Goal: Information Seeking & Learning: Check status

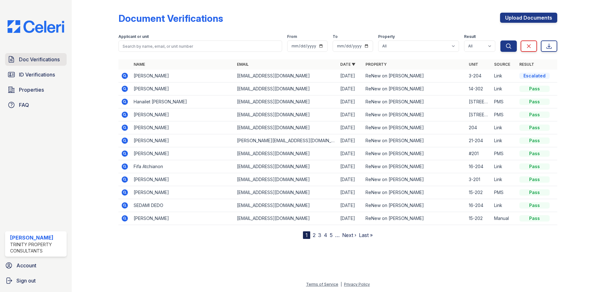
click at [49, 63] on span "Doc Verifications" at bounding box center [39, 60] width 41 height 8
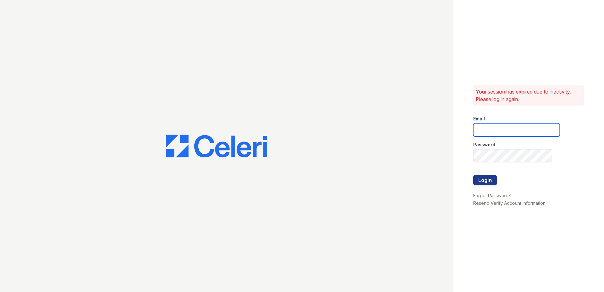
type input "mtaylor@trinity-pm.com"
click at [490, 181] on button "Login" at bounding box center [486, 180] width 24 height 10
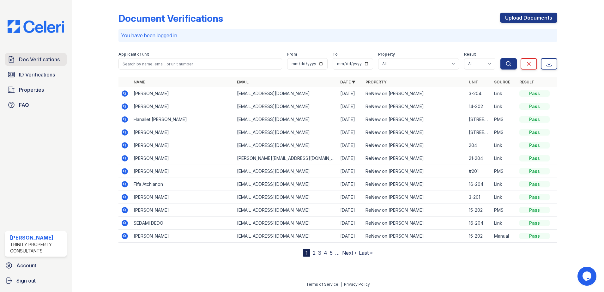
click at [38, 57] on span "Doc Verifications" at bounding box center [39, 60] width 41 height 8
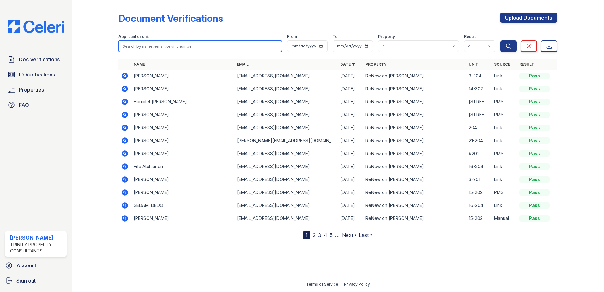
click at [154, 48] on input "search" at bounding box center [201, 45] width 164 height 11
type input "margar"
click at [501, 40] on button "Search" at bounding box center [509, 45] width 16 height 11
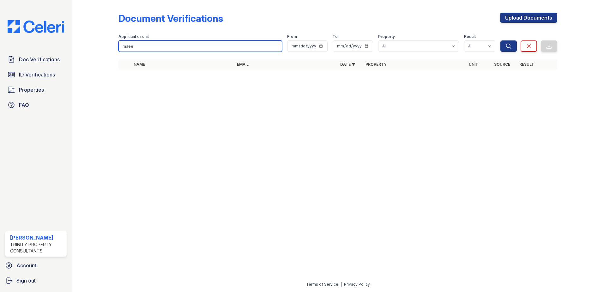
type input "maee"
click at [501, 40] on button "Search" at bounding box center [509, 45] width 16 height 11
type input "maae"
click at [501, 40] on button "Search" at bounding box center [509, 45] width 16 height 11
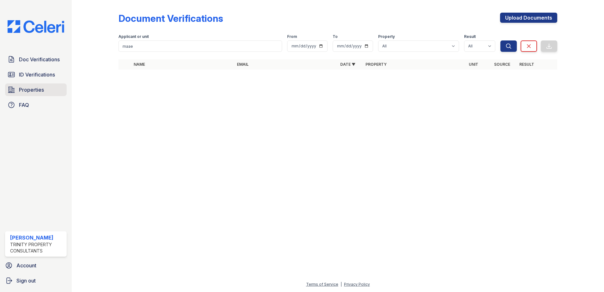
click at [38, 88] on span "Properties" at bounding box center [31, 90] width 25 height 8
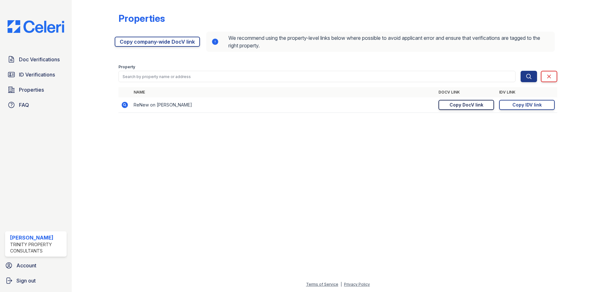
click at [470, 107] on div "Copy DocV link" at bounding box center [467, 105] width 34 height 6
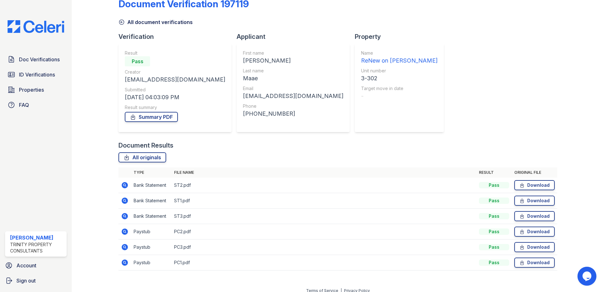
scroll to position [21, 0]
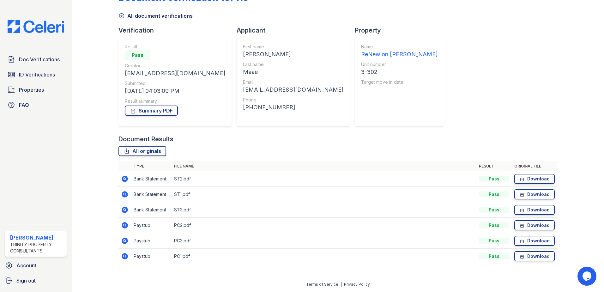
click at [125, 180] on icon at bounding box center [125, 179] width 8 height 8
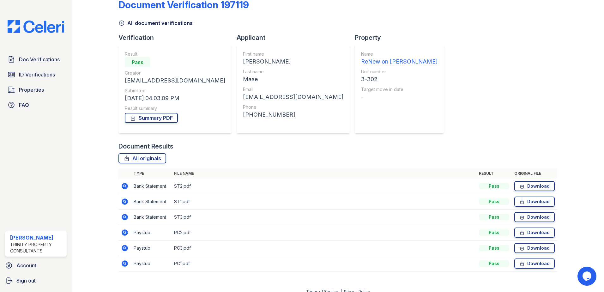
scroll to position [21, 0]
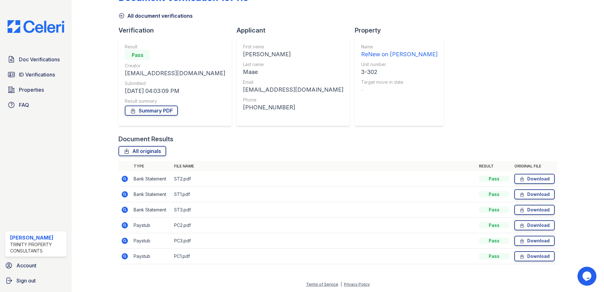
click at [126, 255] on icon at bounding box center [125, 256] width 6 height 6
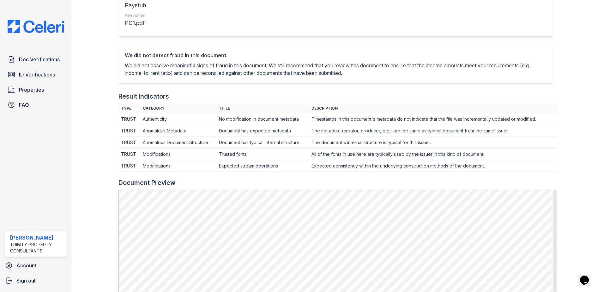
scroll to position [31, 0]
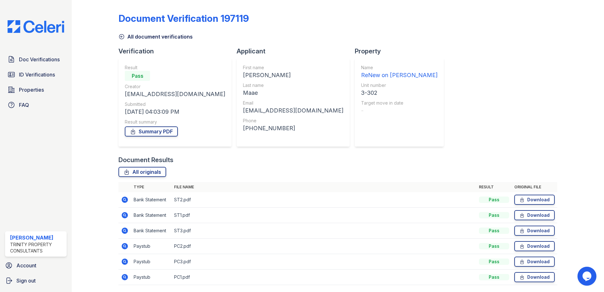
click at [126, 261] on icon at bounding box center [125, 262] width 8 height 8
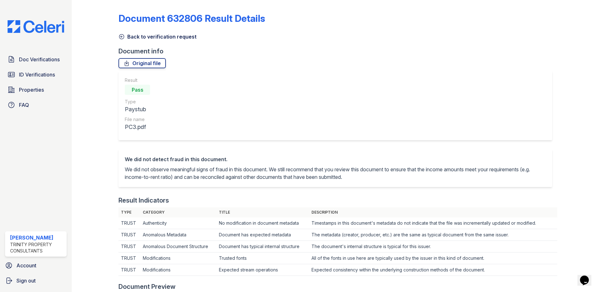
click at [123, 37] on icon at bounding box center [122, 37] width 6 height 6
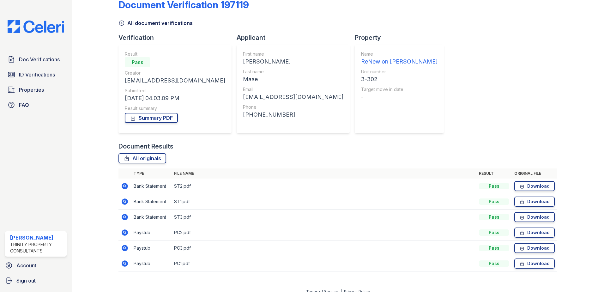
scroll to position [21, 0]
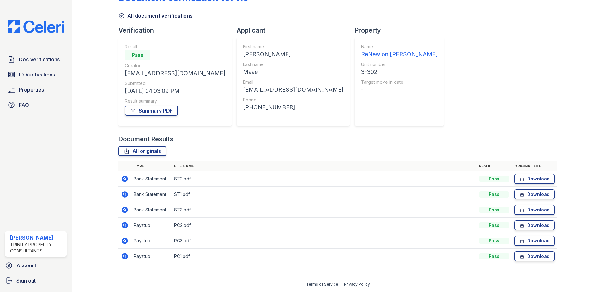
click at [123, 225] on icon at bounding box center [125, 226] width 8 height 8
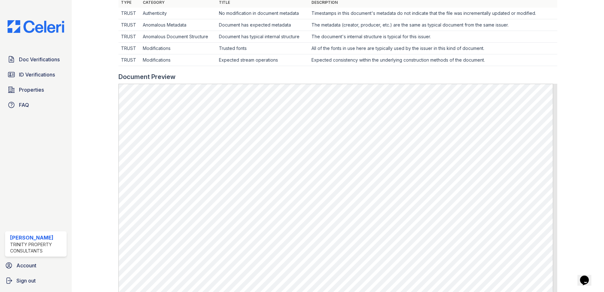
scroll to position [221, 0]
